Goal: Navigation & Orientation: Find specific page/section

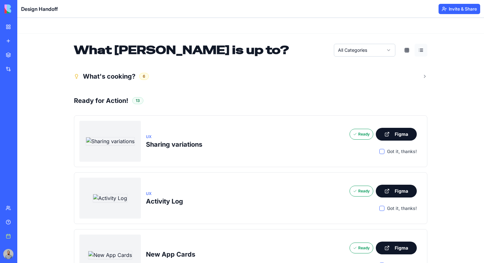
scroll to position [71, 0]
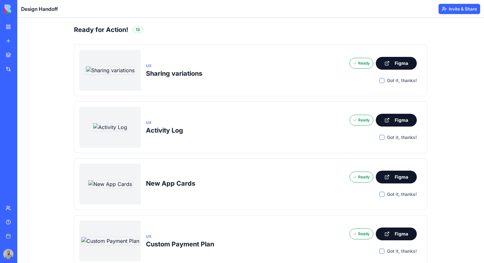
click at [14, 28] on link "My workspace" at bounding box center [15, 26] width 26 height 13
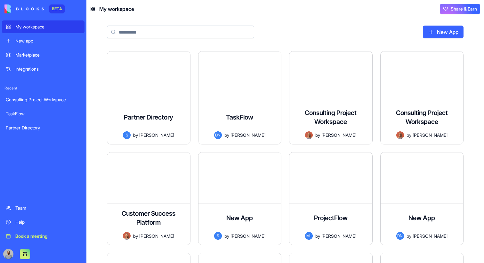
click at [28, 40] on div "New app" at bounding box center [47, 41] width 65 height 6
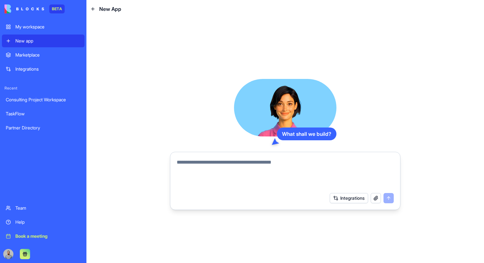
click at [32, 51] on link "Marketplace" at bounding box center [43, 55] width 83 height 13
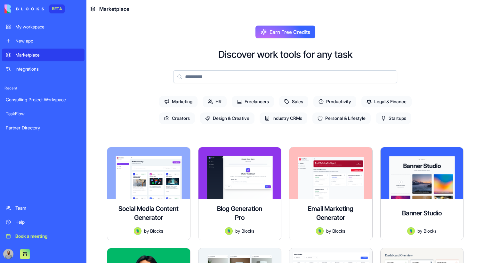
click at [34, 29] on div "My workspace" at bounding box center [47, 27] width 65 height 6
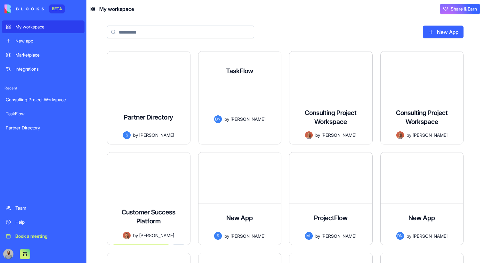
click at [236, 113] on div "A clean, theme-ready todo list app for managing tasks with priorities, categori…" at bounding box center [240, 100] width 73 height 30
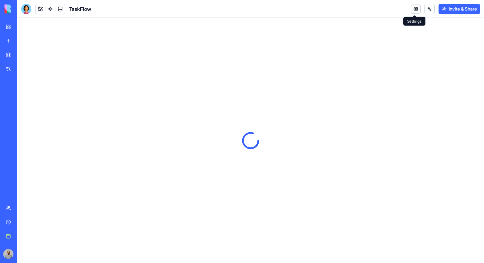
click at [411, 9] on link at bounding box center [416, 9] width 10 height 10
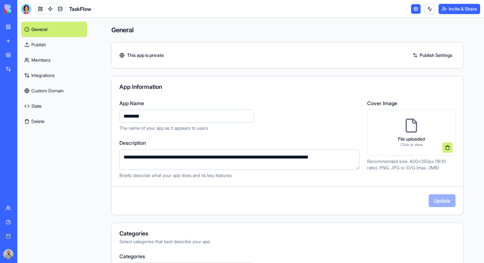
click at [66, 6] on div "TaskFlow" at bounding box center [56, 9] width 70 height 10
click at [63, 6] on link at bounding box center [60, 9] width 10 height 10
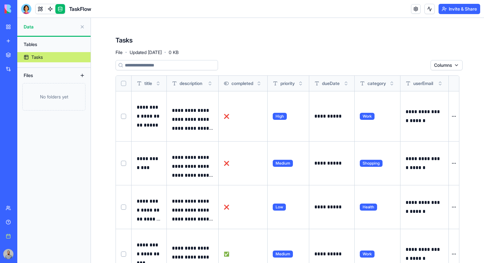
click at [340, 54] on div "Tasks File · Updated [DATE] · 0 KB" at bounding box center [288, 45] width 344 height 19
click at [15, 30] on div "My workspace" at bounding box center [19, 27] width 8 height 6
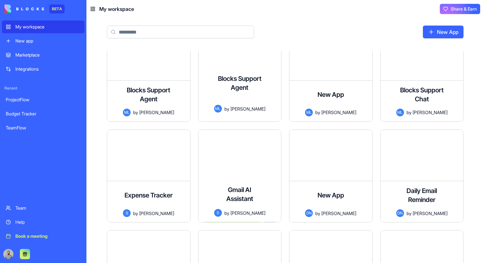
scroll to position [960, 0]
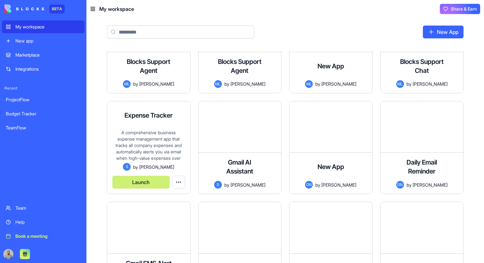
click at [170, 124] on div "Expense Tracker" at bounding box center [148, 116] width 48 height 18
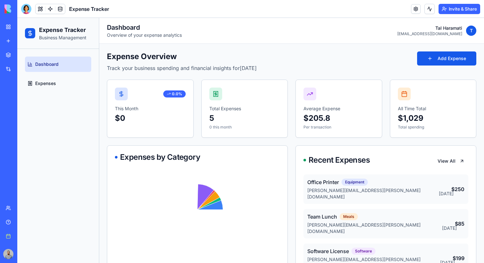
click at [24, 27] on div "My workspace" at bounding box center [19, 27] width 8 height 6
